Goal: Task Accomplishment & Management: Use online tool/utility

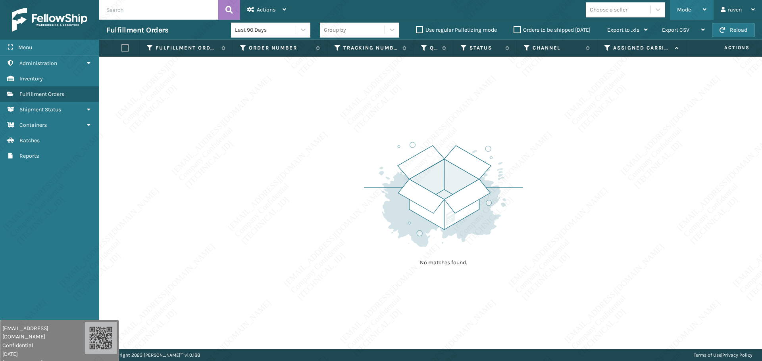
click at [688, 9] on span "Mode" at bounding box center [684, 9] width 14 height 7
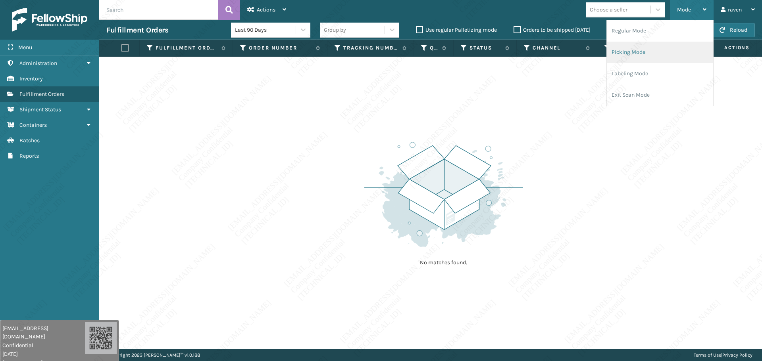
click at [634, 52] on li "Picking Mode" at bounding box center [660, 52] width 106 height 21
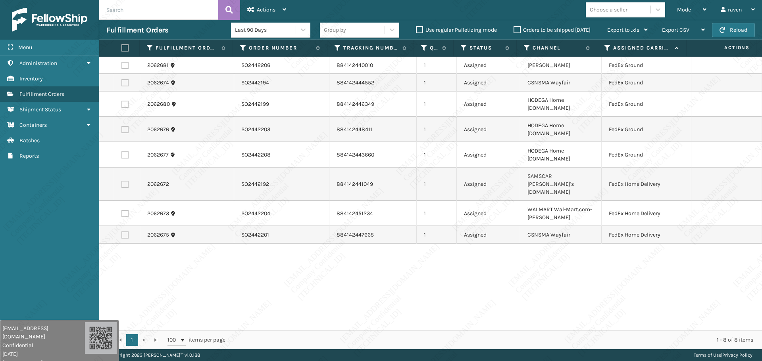
click at [543, 256] on div "2062681 SO2442206 884142440010 1 Assigned Ashley Furniture FedEx Ground 2062674…" at bounding box center [430, 194] width 662 height 274
click at [127, 65] on label at bounding box center [124, 65] width 7 height 7
click at [122, 65] on input "checkbox" at bounding box center [121, 64] width 0 height 5
checkbox input "true"
click at [125, 87] on td at bounding box center [127, 82] width 26 height 17
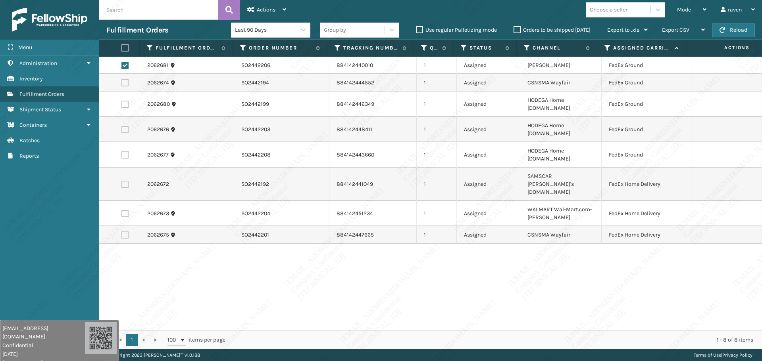
click at [123, 81] on label at bounding box center [124, 82] width 7 height 7
click at [122, 81] on input "checkbox" at bounding box center [121, 81] width 0 height 5
checkbox input "true"
click at [126, 101] on label at bounding box center [124, 104] width 7 height 7
click at [122, 101] on input "checkbox" at bounding box center [121, 103] width 0 height 5
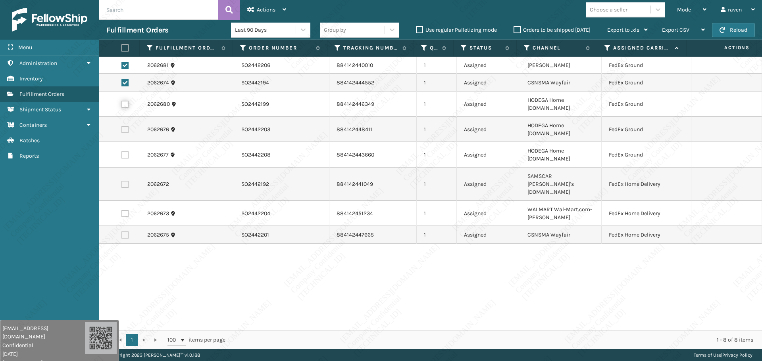
checkbox input "true"
click at [126, 126] on label at bounding box center [124, 129] width 7 height 7
click at [122, 126] on input "checkbox" at bounding box center [121, 128] width 0 height 5
checkbox input "true"
click at [127, 152] on label at bounding box center [124, 155] width 7 height 7
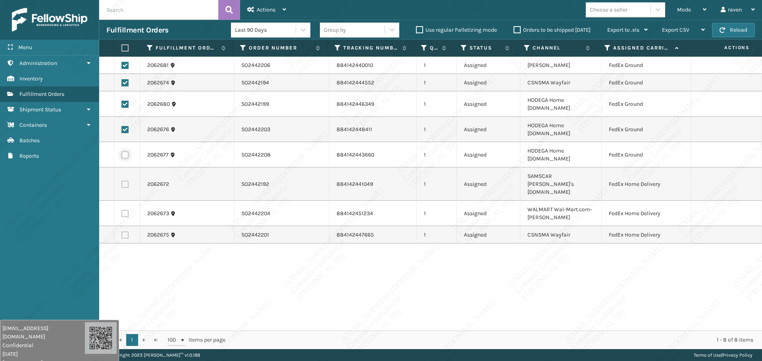
click at [122, 152] on input "checkbox" at bounding box center [121, 154] width 0 height 5
checkbox input "true"
click at [264, 2] on div "Actions" at bounding box center [266, 10] width 39 height 20
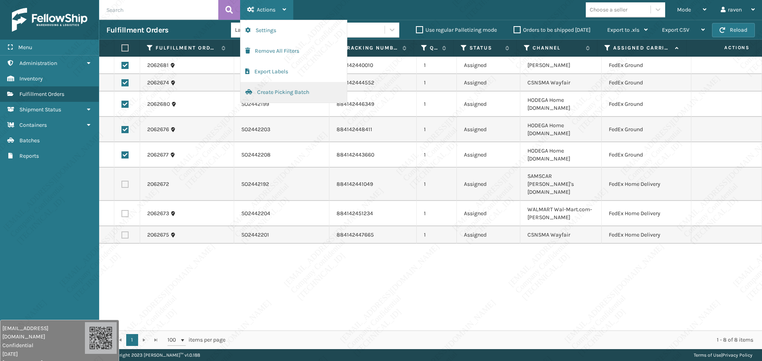
click at [272, 94] on button "Create Picking Batch" at bounding box center [293, 92] width 106 height 21
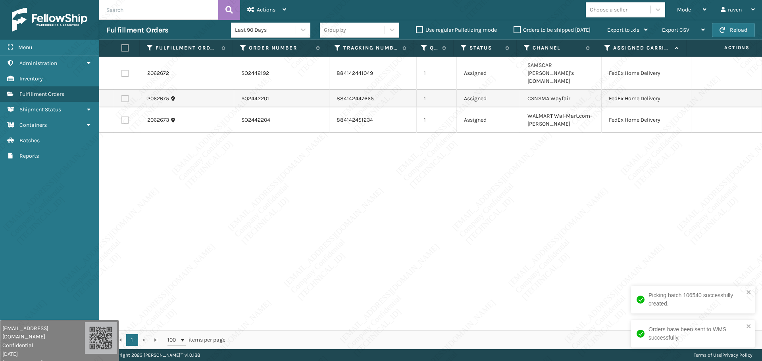
click at [127, 48] on label at bounding box center [124, 47] width 7 height 7
click at [122, 48] on input "checkbox" at bounding box center [121, 48] width 0 height 5
checkbox input "true"
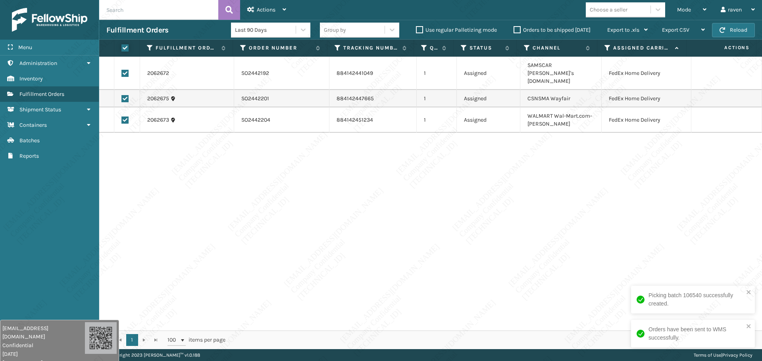
checkbox input "true"
click at [269, 8] on span "Actions" at bounding box center [266, 9] width 19 height 7
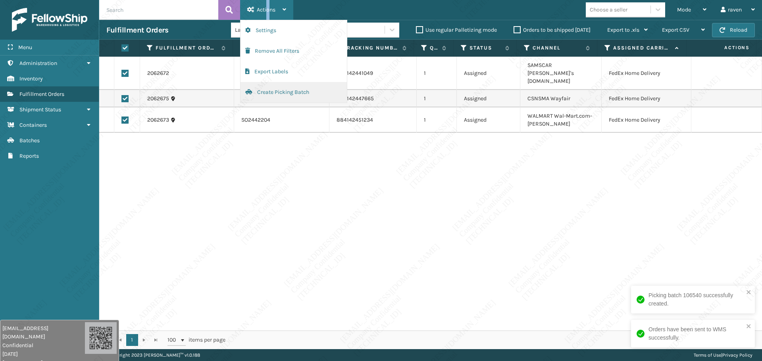
click at [300, 96] on button "Create Picking Batch" at bounding box center [293, 92] width 106 height 21
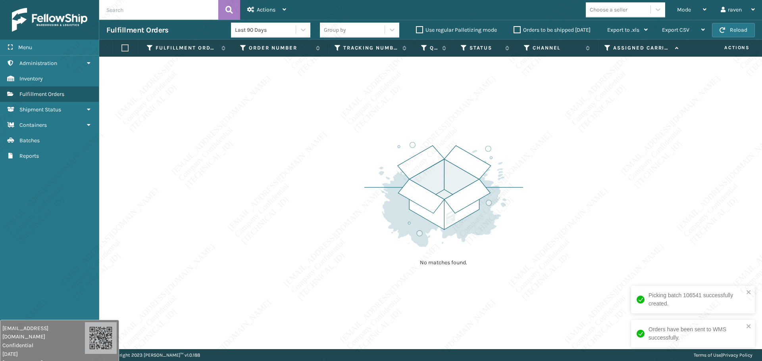
click at [152, 3] on input "text" at bounding box center [158, 10] width 119 height 20
click at [684, 12] on span "Mode" at bounding box center [684, 9] width 14 height 7
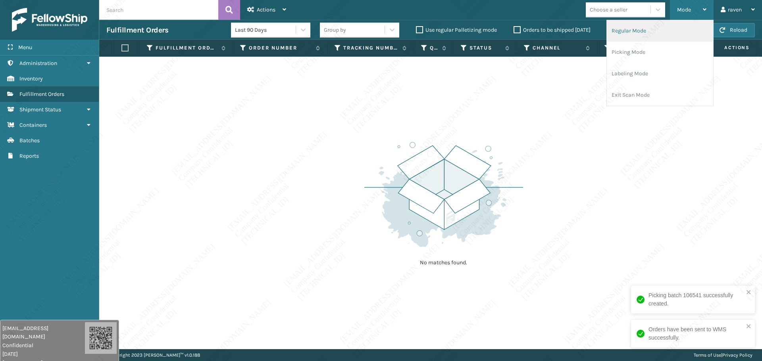
click at [639, 35] on li "Regular Mode" at bounding box center [660, 30] width 106 height 21
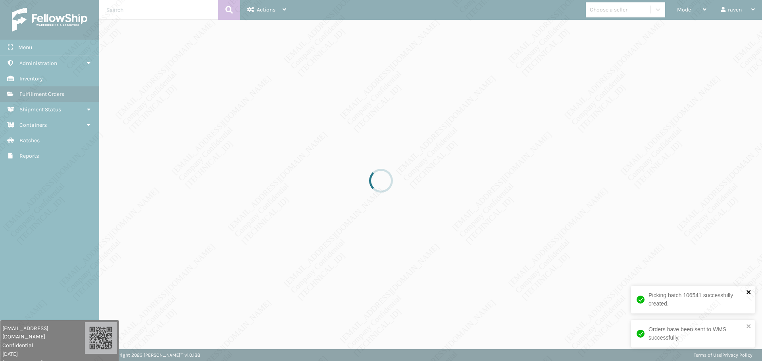
click at [748, 292] on icon "close" at bounding box center [748, 292] width 4 height 4
click at [752, 322] on div "Orders have been sent to WMS successfully." at bounding box center [693, 334] width 124 height 28
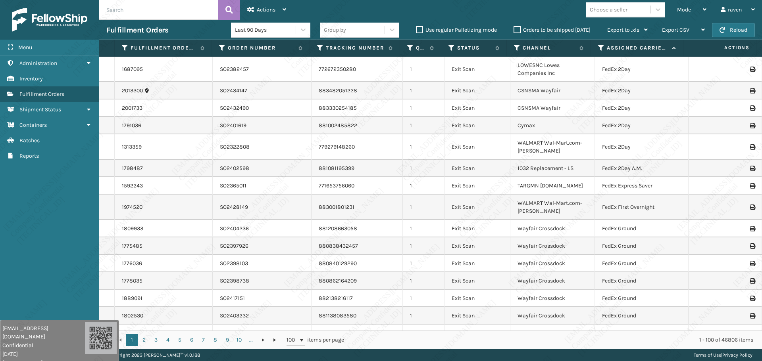
click at [144, 3] on input "text" at bounding box center [158, 10] width 119 height 20
paste input "SO2442186"
click at [108, 9] on input "SO2442186" at bounding box center [158, 10] width 119 height 20
click at [233, 14] on button at bounding box center [229, 10] width 22 height 20
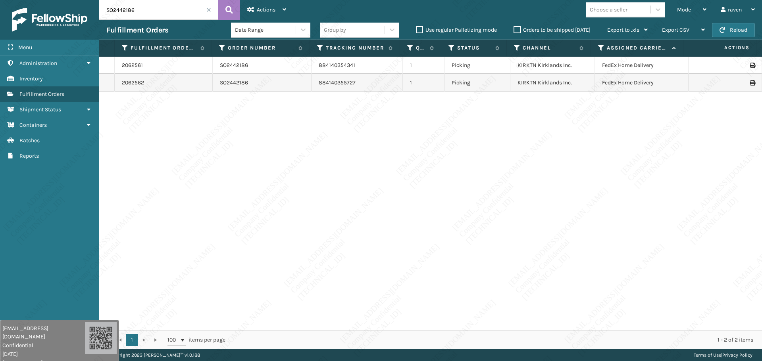
click at [148, 10] on input "SO2442186" at bounding box center [158, 10] width 119 height 20
paste input "7"
click at [225, 9] on button at bounding box center [229, 10] width 22 height 20
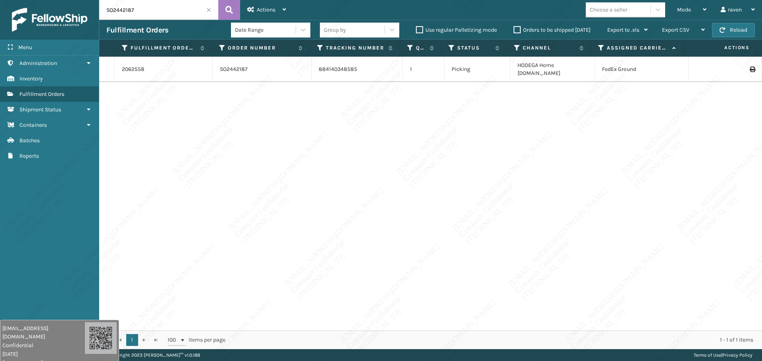
click at [161, 13] on input "SO2442187" at bounding box center [158, 10] width 119 height 20
paste input "8"
type input "SO2442188"
click at [235, 13] on button at bounding box center [229, 10] width 22 height 20
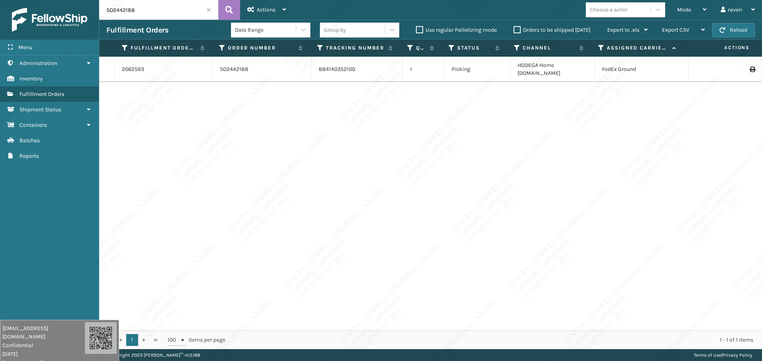
click at [415, 141] on div "2062563 SO2442188 884140352100 1 Picking HODEGA Home [DOMAIN_NAME] FedEx Ground" at bounding box center [430, 194] width 662 height 274
click at [207, 8] on span at bounding box center [208, 10] width 5 height 5
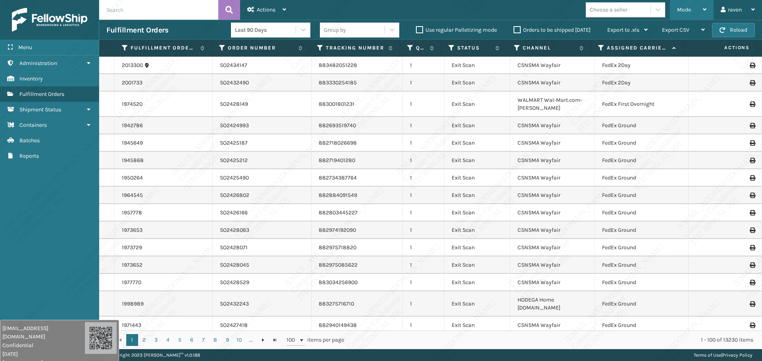
click at [685, 11] on span "Mode" at bounding box center [684, 9] width 14 height 7
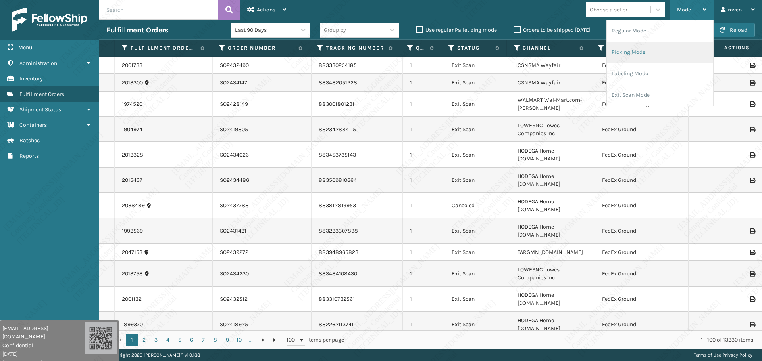
click at [627, 53] on li "Picking Mode" at bounding box center [660, 52] width 106 height 21
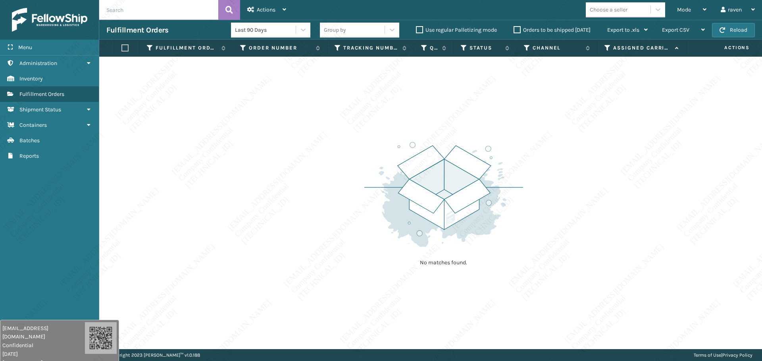
click at [228, 166] on div "No matches found." at bounding box center [430, 203] width 662 height 293
click at [6, 157] on link "Administration Reports" at bounding box center [49, 155] width 99 height 15
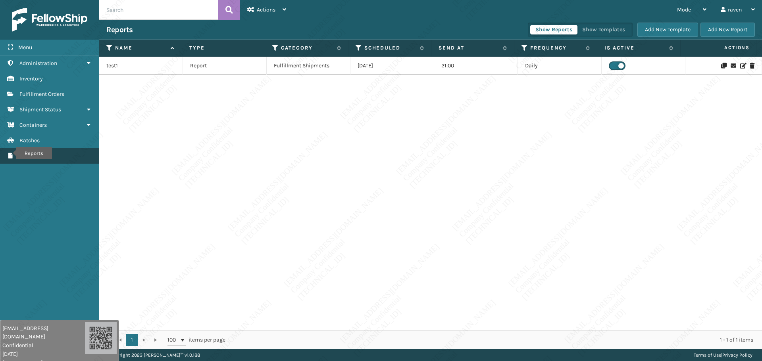
click at [11, 153] on icon "Reports" at bounding box center [10, 156] width 6 height 6
click at [12, 154] on icon "Reports" at bounding box center [10, 156] width 6 height 6
click at [23, 150] on link "Reports Reports" at bounding box center [49, 155] width 99 height 15
click at [180, 133] on div "test1 Report Fulfillment Shipments [DATE] 21:00 Daily" at bounding box center [430, 194] width 662 height 274
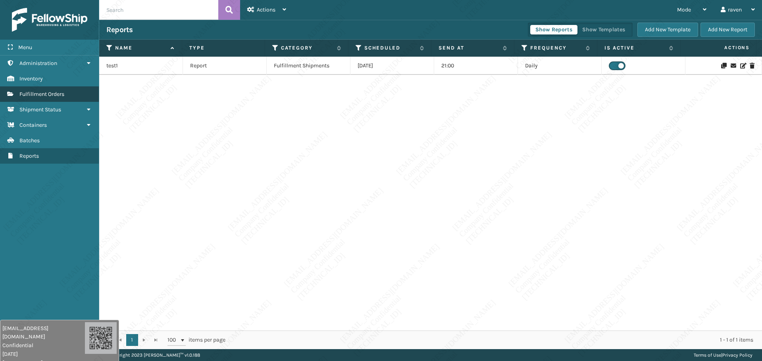
click at [22, 88] on link "Fulfillment Orders Fulfillment Orders" at bounding box center [49, 93] width 99 height 15
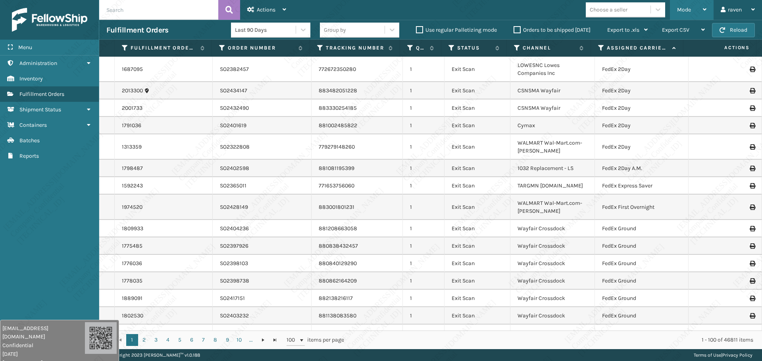
click at [679, 10] on span "Mode" at bounding box center [684, 9] width 14 height 7
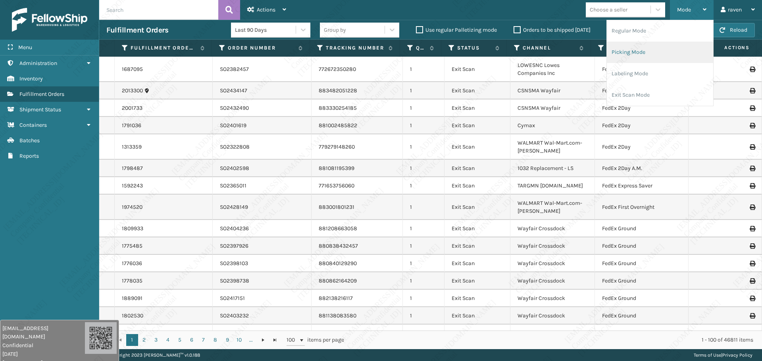
click at [661, 46] on li "Picking Mode" at bounding box center [660, 52] width 106 height 21
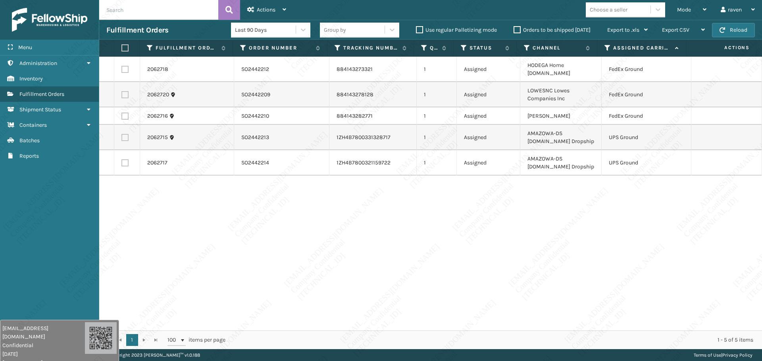
click at [566, 217] on div "2062718 SO2442212 884143273321 1 Assigned HODEGA Home [DOMAIN_NAME] FedEx Groun…" at bounding box center [430, 194] width 662 height 274
drag, startPoint x: 122, startPoint y: 194, endPoint x: 1, endPoint y: 33, distance: 201.8
click at [119, 193] on div "2062718 SO2442212 884143273321 1 Assigned HODEGA Home [DOMAIN_NAME] FedEx Groun…" at bounding box center [430, 194] width 662 height 274
click at [687, 11] on span "Mode" at bounding box center [684, 9] width 14 height 7
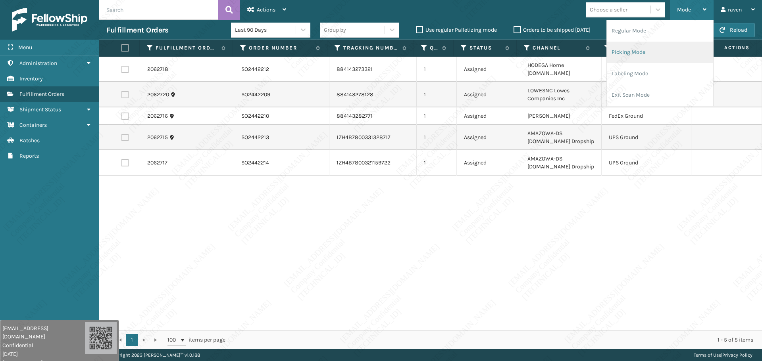
click at [651, 50] on li "Picking Mode" at bounding box center [660, 52] width 106 height 21
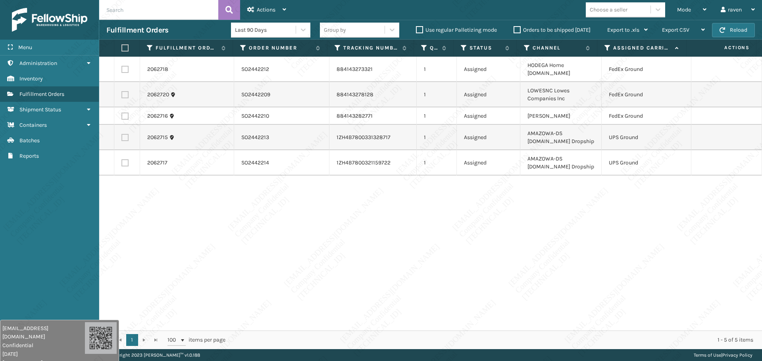
drag, startPoint x: 405, startPoint y: 246, endPoint x: 463, endPoint y: 179, distance: 88.3
click at [405, 243] on div "2062718 SO2442212 884143273321 1 Assigned HODEGA Home [DOMAIN_NAME] FedEx Groun…" at bounding box center [430, 194] width 662 height 274
click at [673, 13] on div "Mode Regular Mode Picking Mode Labeling Mode Exit Scan Mode" at bounding box center [692, 10] width 44 height 20
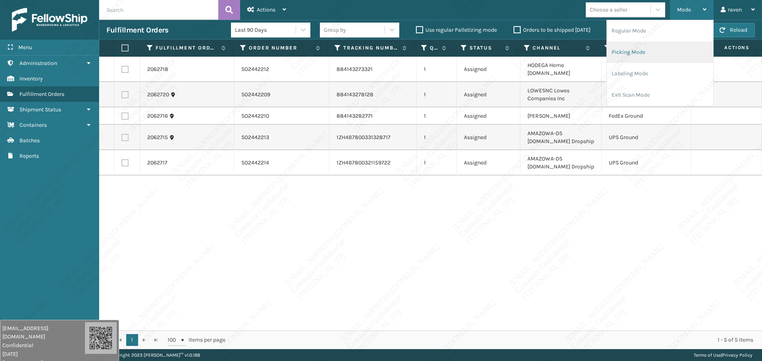
click at [649, 50] on li "Picking Mode" at bounding box center [660, 52] width 106 height 21
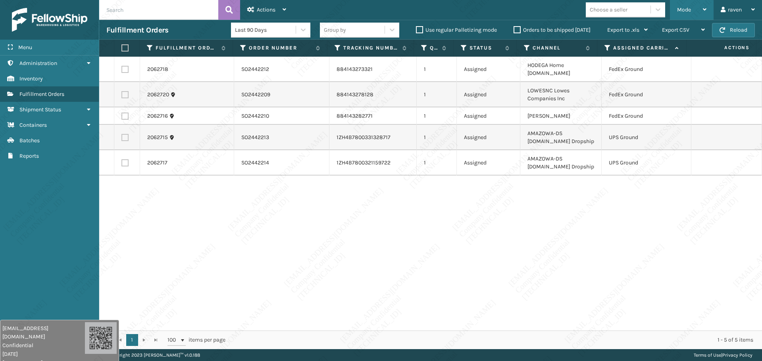
drag, startPoint x: 679, startPoint y: 8, endPoint x: 675, endPoint y: 15, distance: 8.0
click at [679, 8] on span "Mode" at bounding box center [684, 9] width 14 height 7
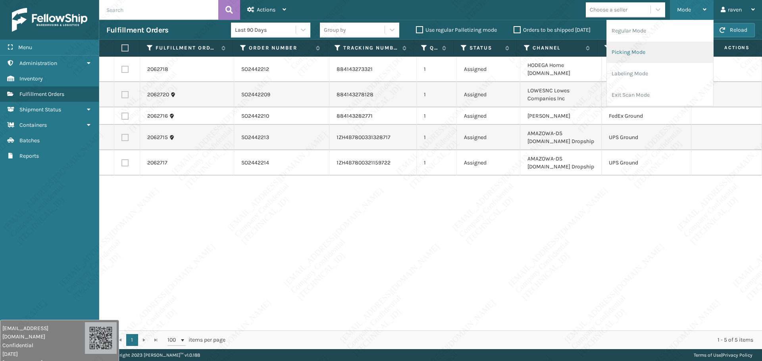
click at [637, 50] on li "Picking Mode" at bounding box center [660, 52] width 106 height 21
